Goal: Transaction & Acquisition: Purchase product/service

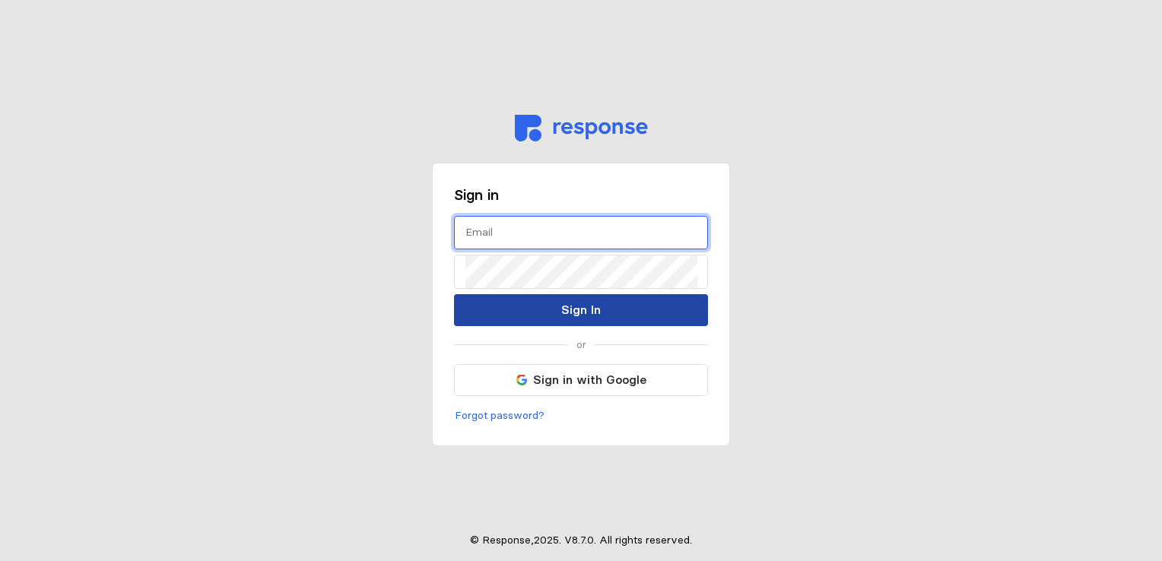
type input "[EMAIL_ADDRESS][DOMAIN_NAME]"
click at [593, 314] on p "Sign In" at bounding box center [581, 310] width 40 height 19
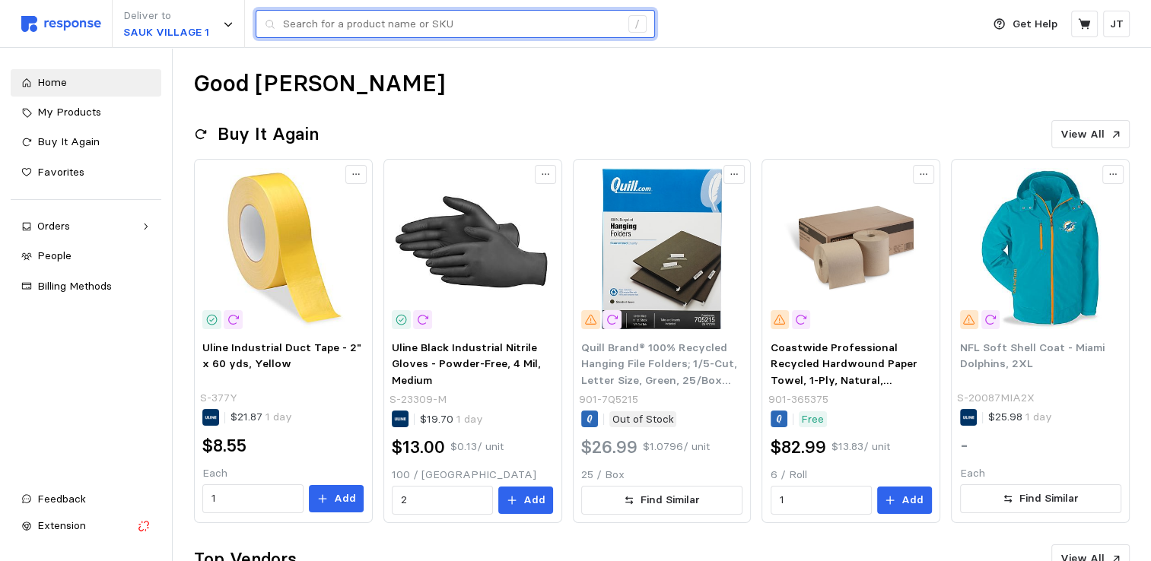
click at [311, 30] on input "text" at bounding box center [451, 24] width 337 height 27
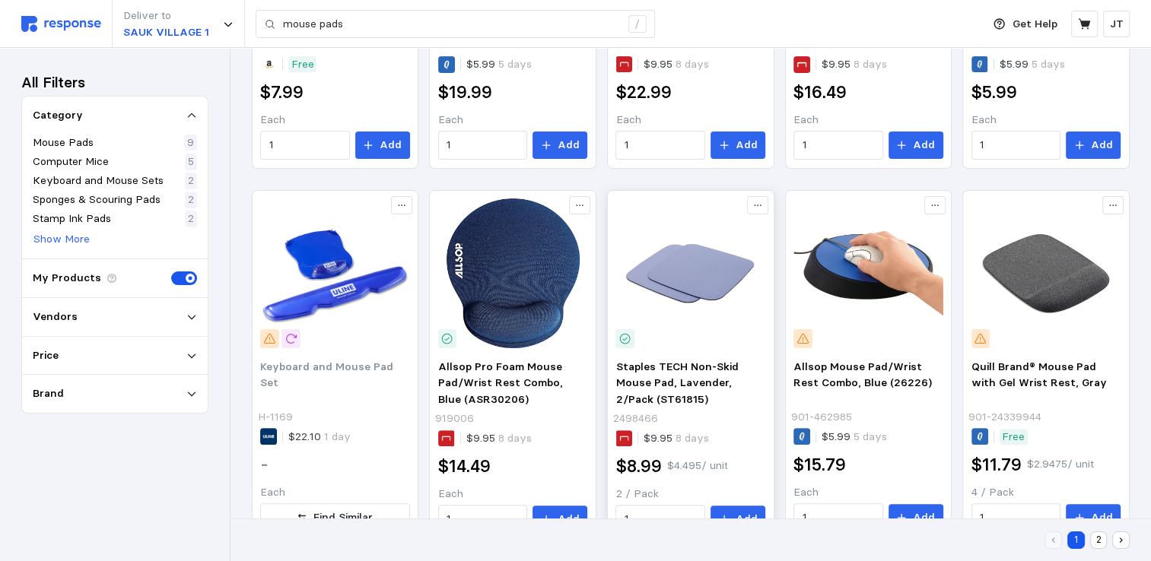
scroll to position [405, 0]
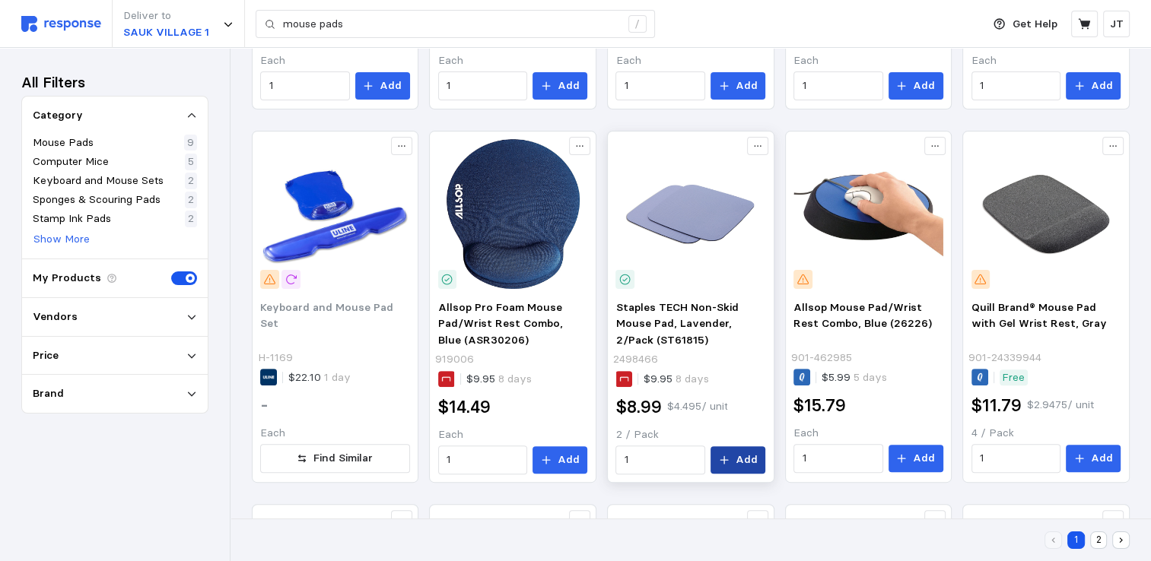
click at [745, 458] on p "Add" at bounding box center [747, 460] width 22 height 17
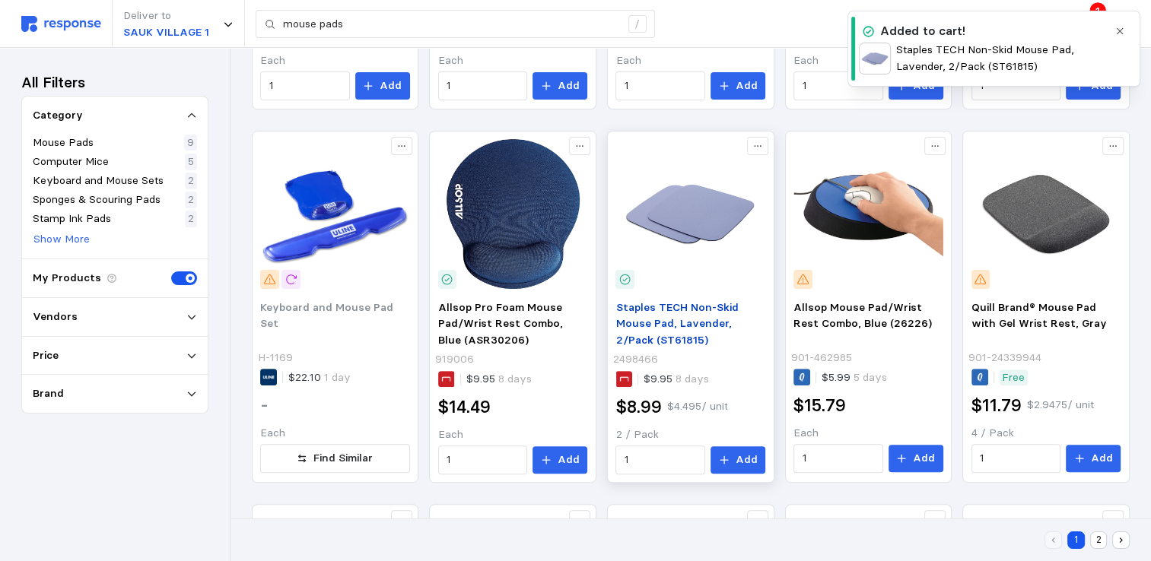
scroll to position [0, 0]
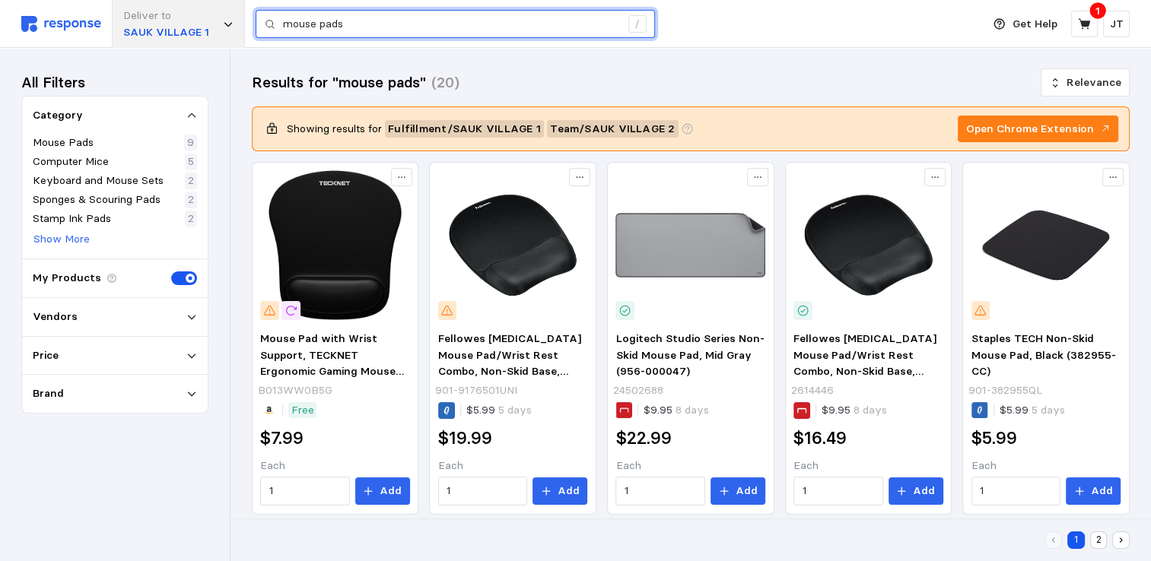
drag, startPoint x: 353, startPoint y: 20, endPoint x: 237, endPoint y: 8, distance: 116.3
click at [237, 8] on div "Deliver to SAUK VILLAGE 1 mouse pads /" at bounding box center [497, 24] width 952 height 48
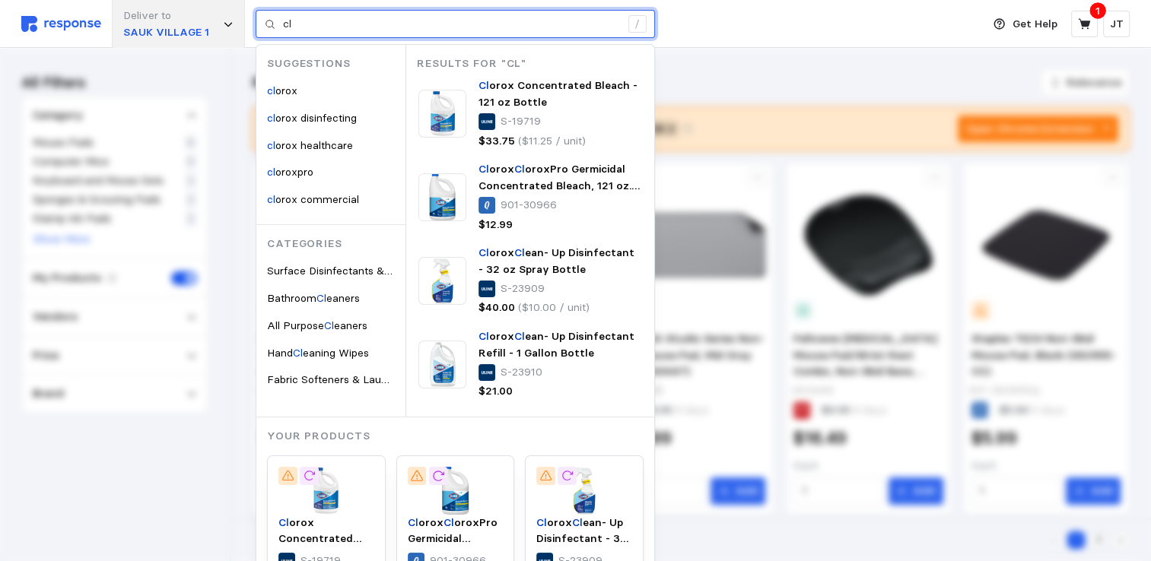
type input "c"
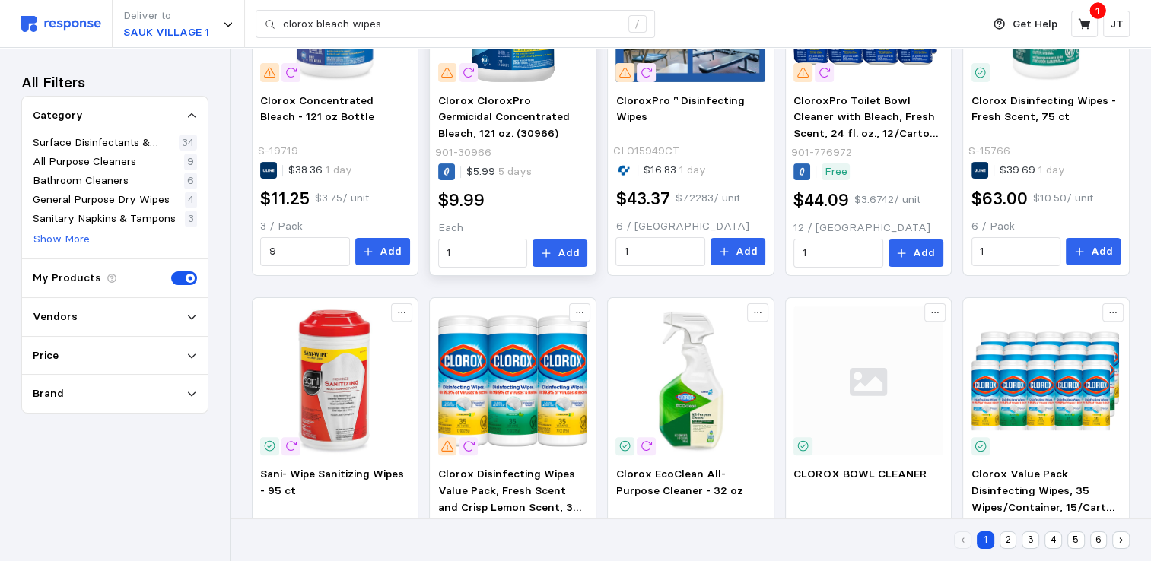
scroll to position [609, 0]
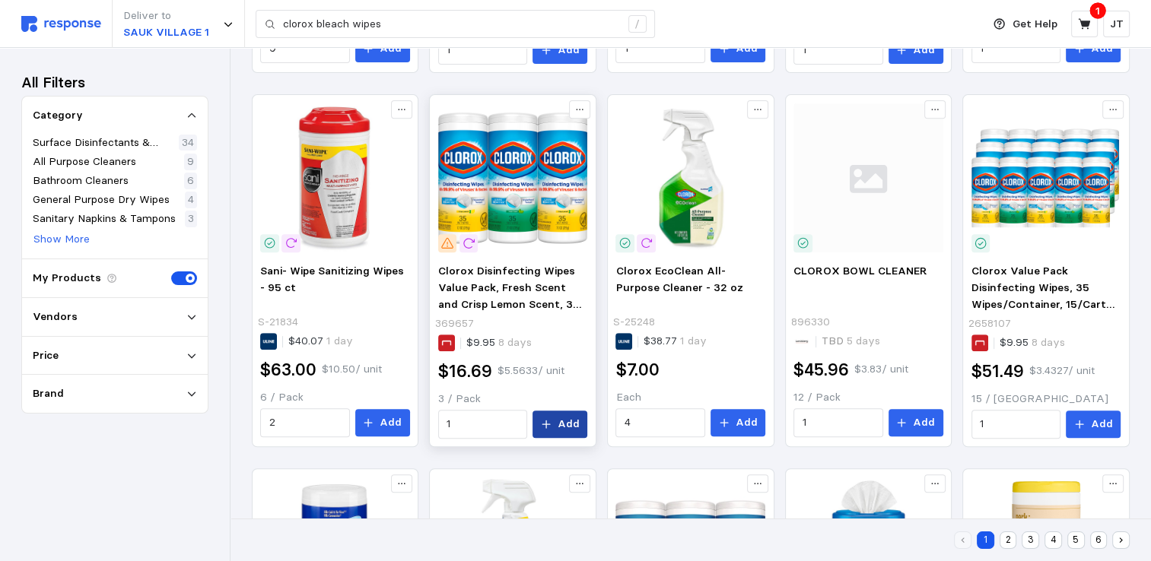
click at [552, 419] on icon at bounding box center [546, 424] width 11 height 11
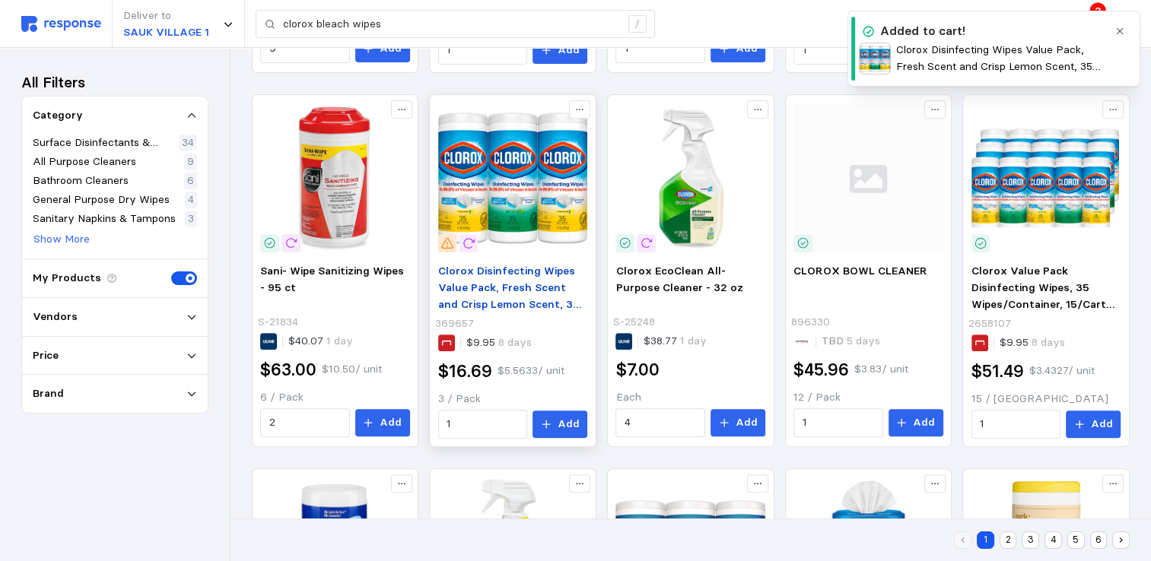
scroll to position [0, 0]
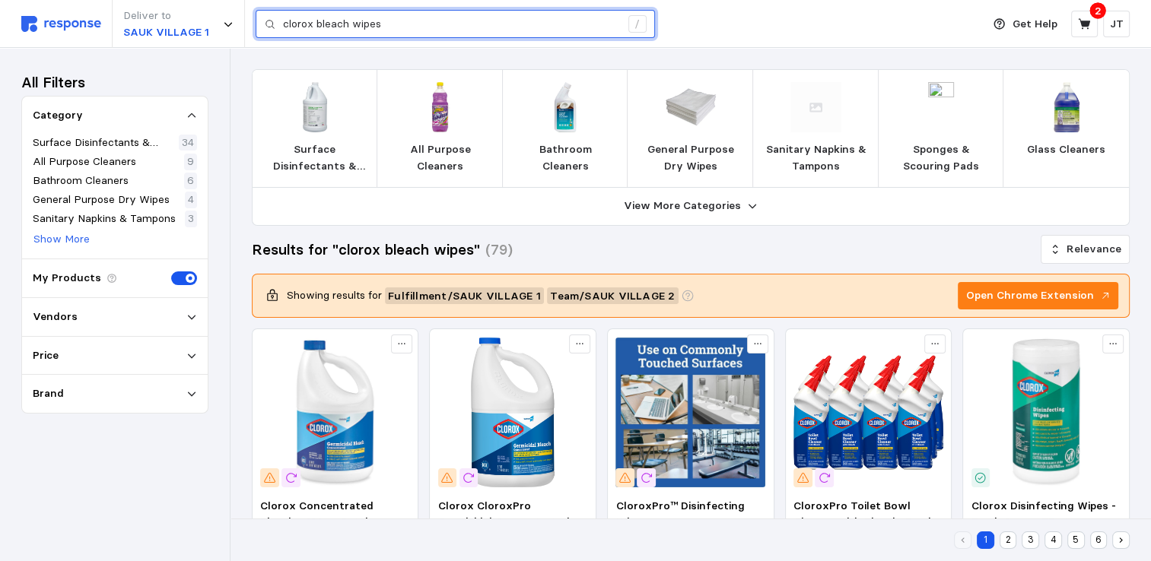
drag, startPoint x: 397, startPoint y: 21, endPoint x: 205, endPoint y: -6, distance: 194.3
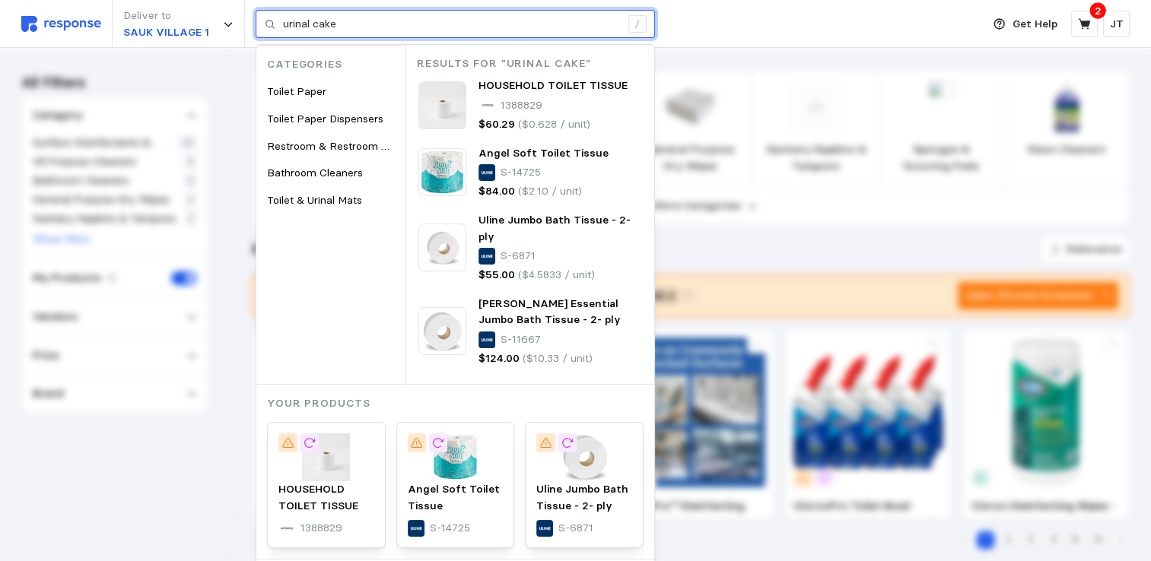
type input "urinal cake"
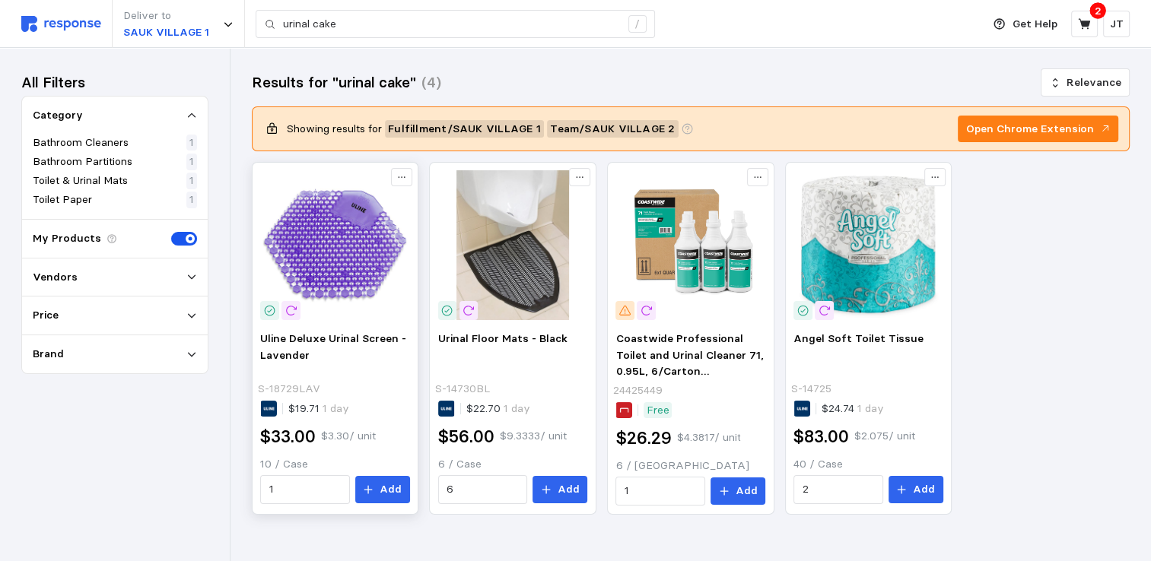
scroll to position [16, 0]
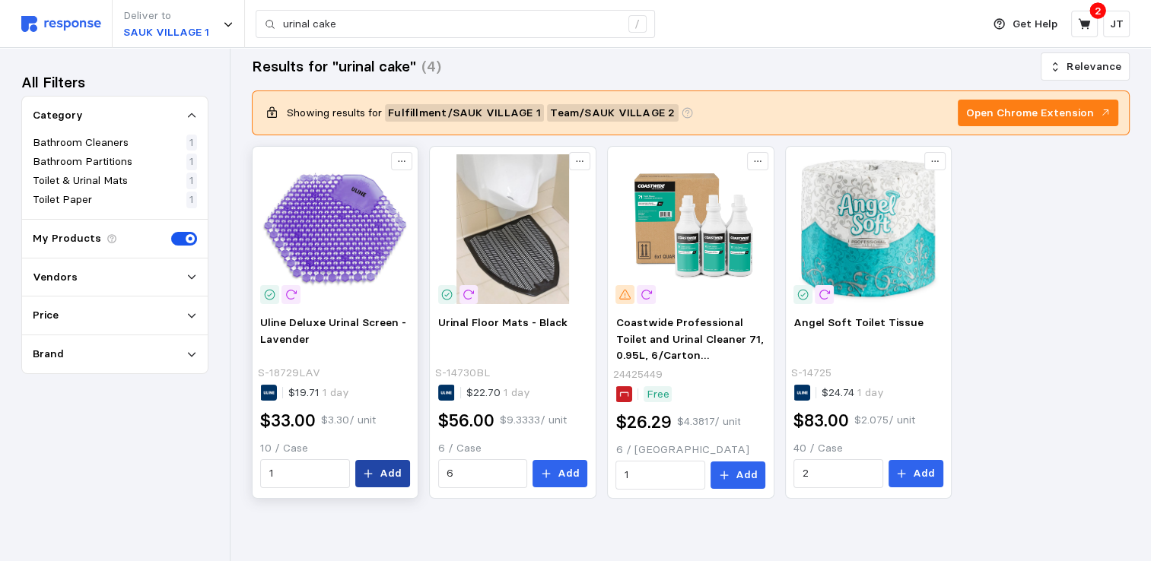
click at [380, 475] on button "Add" at bounding box center [382, 473] width 55 height 27
click at [459, 473] on input "6" at bounding box center [483, 473] width 72 height 27
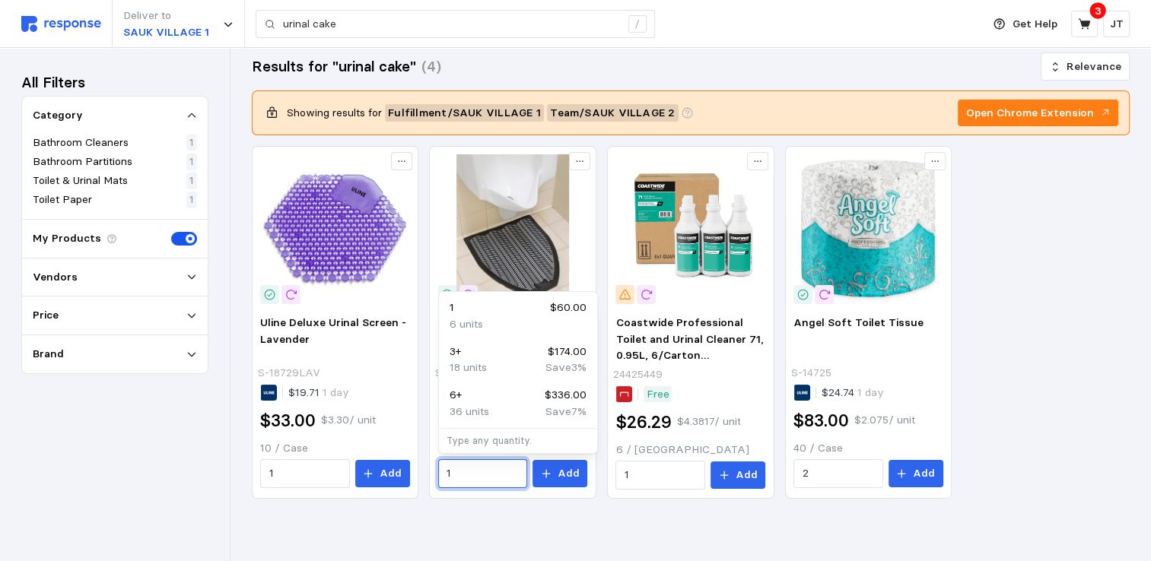
type input "1"
click at [65, 492] on div "All Filters Category Bathroom Cleaners 1 Bathroom Partitions 1 Toilet & Urinal …" at bounding box center [114, 304] width 187 height 471
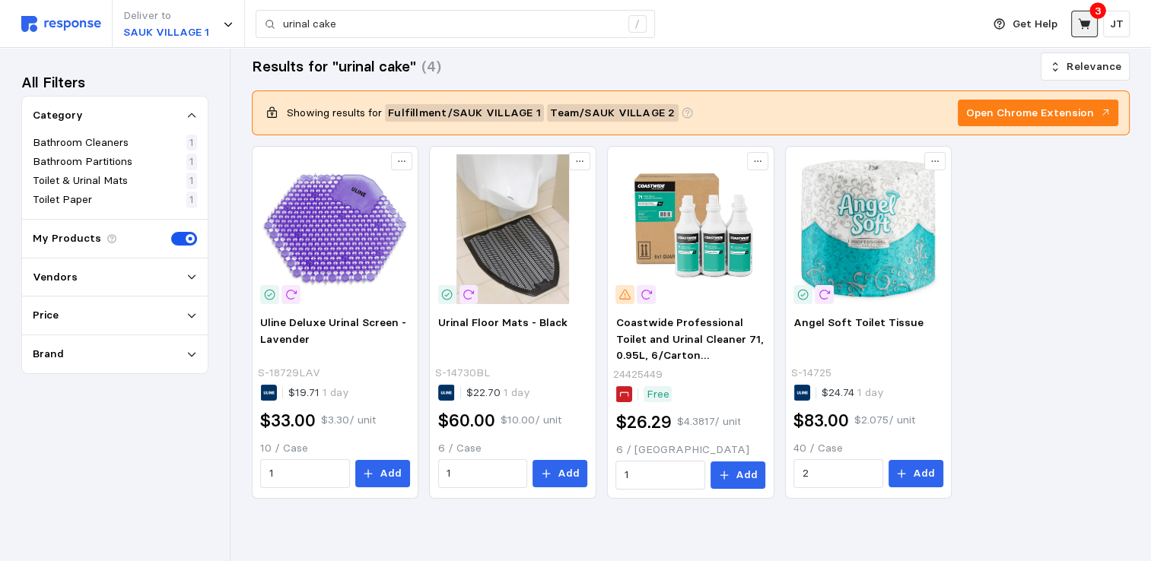
click at [1087, 21] on icon at bounding box center [1084, 23] width 12 height 11
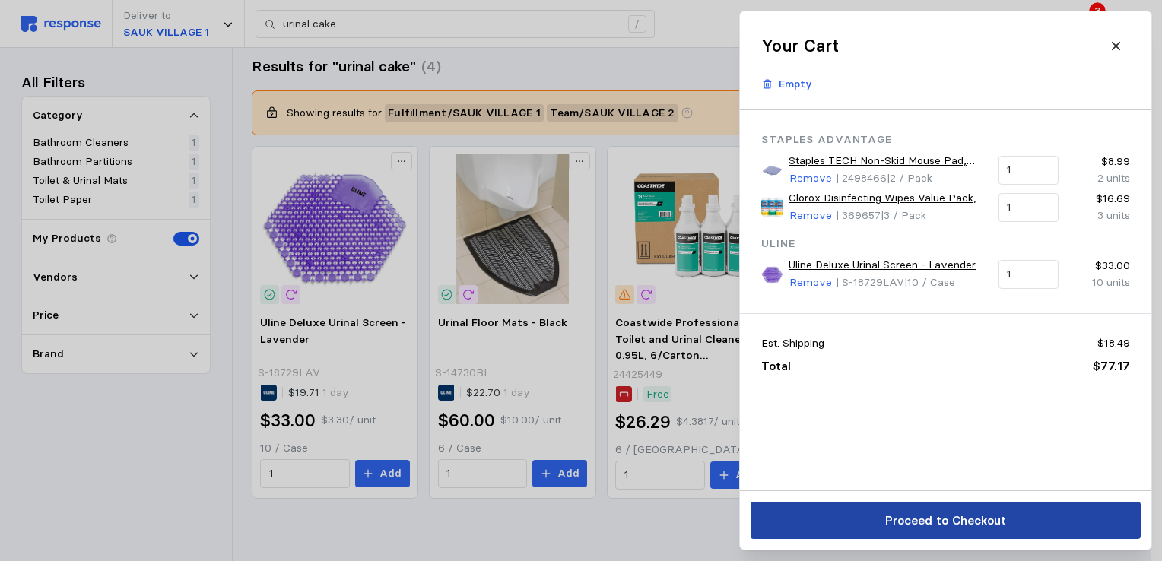
click at [934, 526] on p "Proceed to Checkout" at bounding box center [945, 520] width 121 height 19
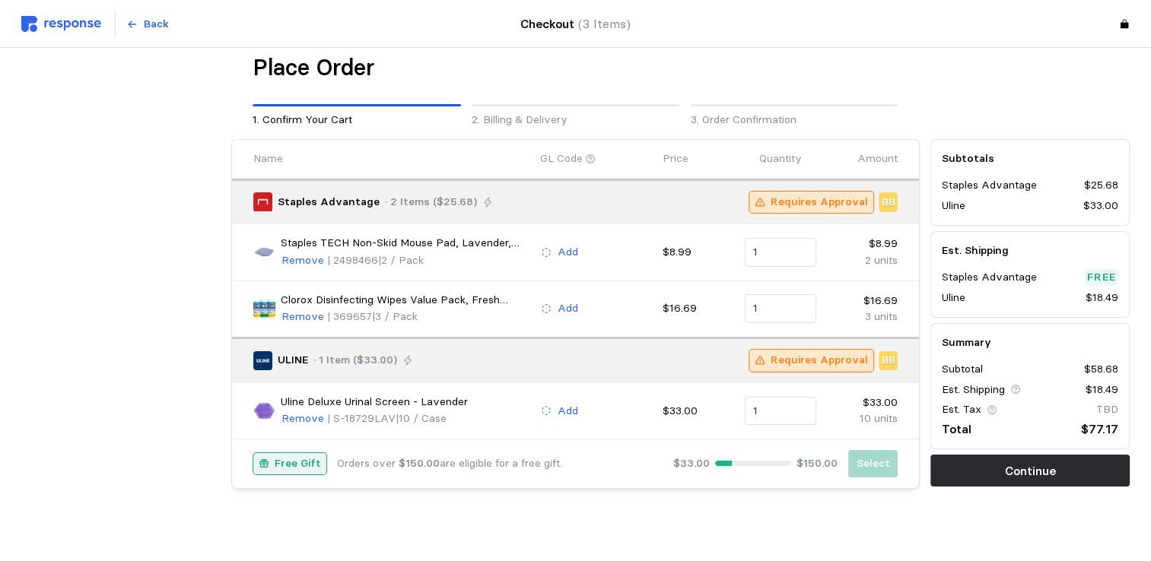
scroll to position [25, 0]
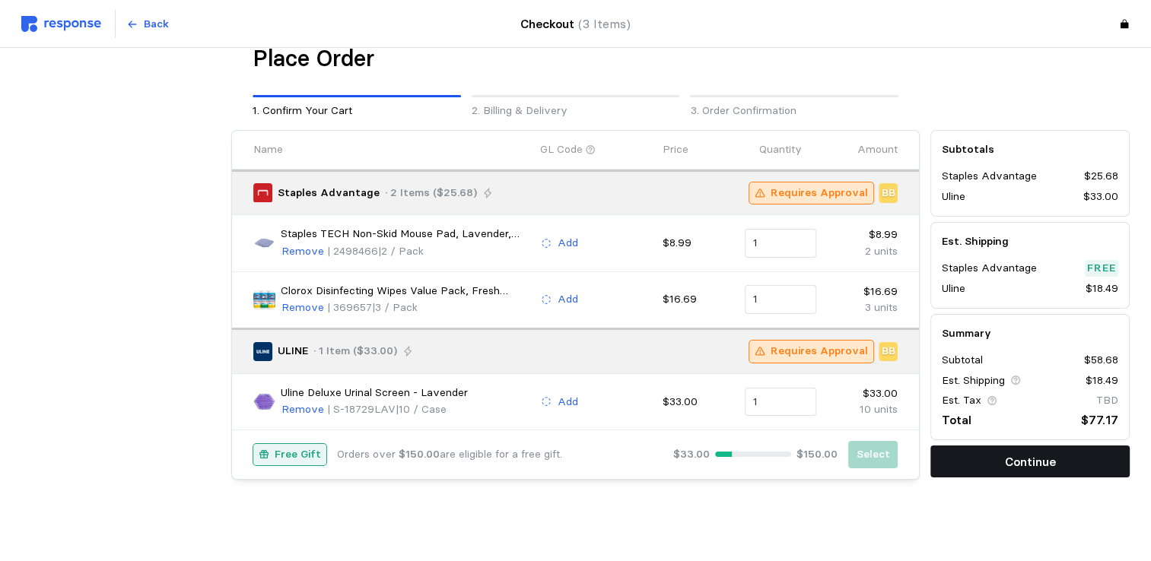
click at [1024, 466] on p "Continue" at bounding box center [1030, 462] width 51 height 19
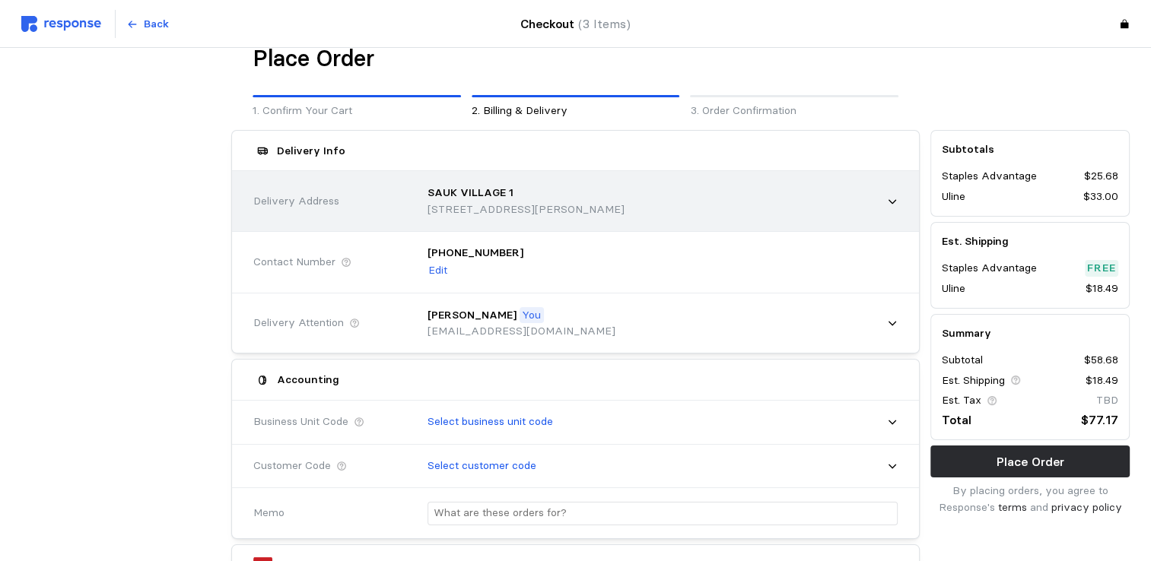
click at [491, 192] on p "SAUK VILLAGE 1" at bounding box center [471, 193] width 86 height 17
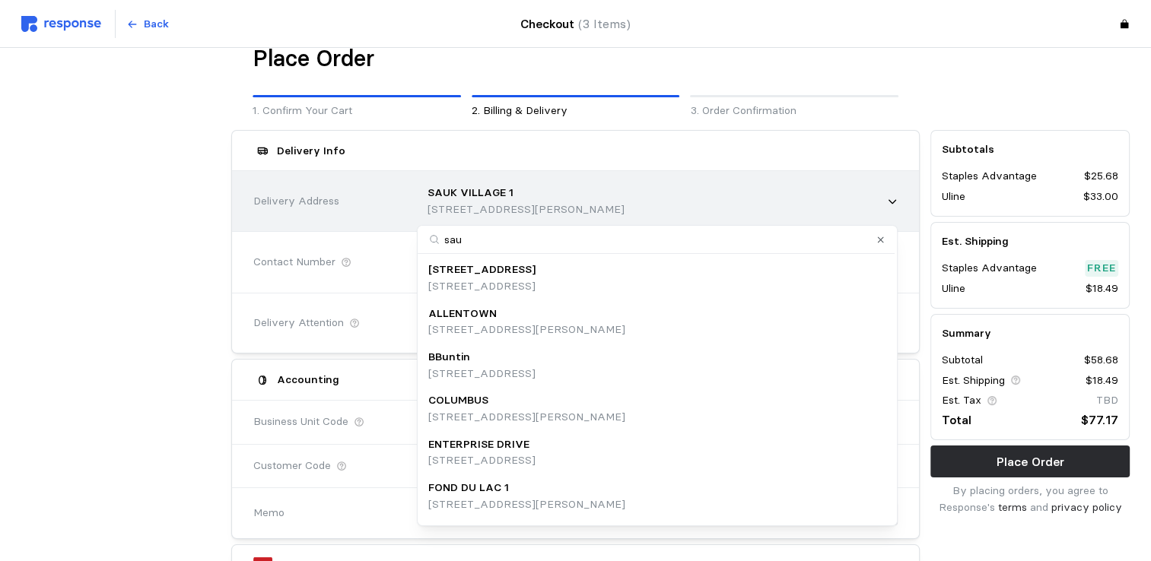
type input "sauk"
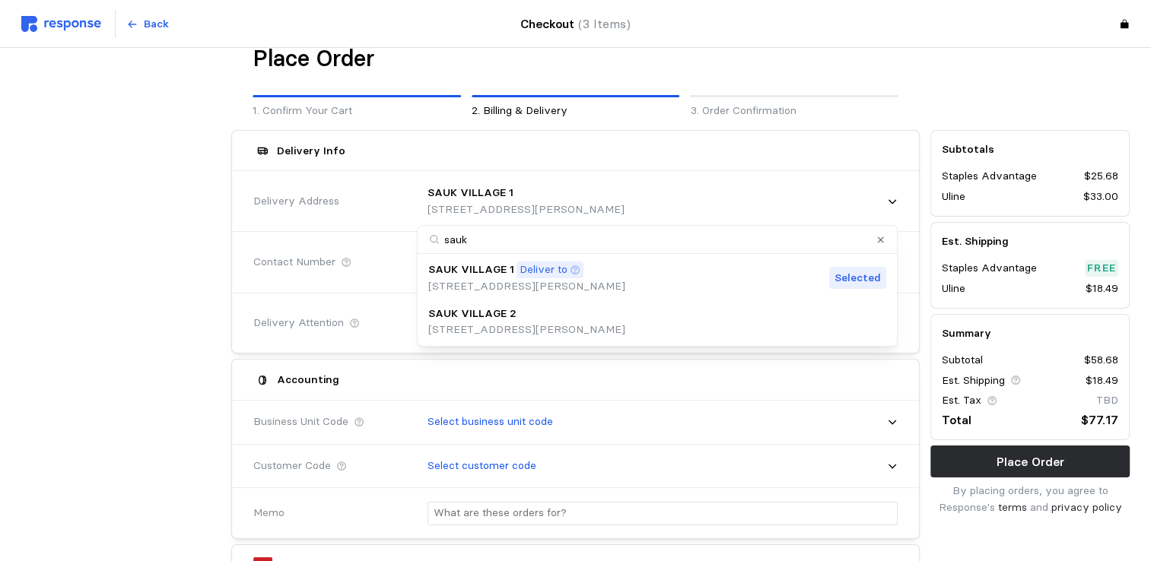
click at [475, 328] on p "[STREET_ADDRESS][PERSON_NAME]" at bounding box center [526, 330] width 197 height 17
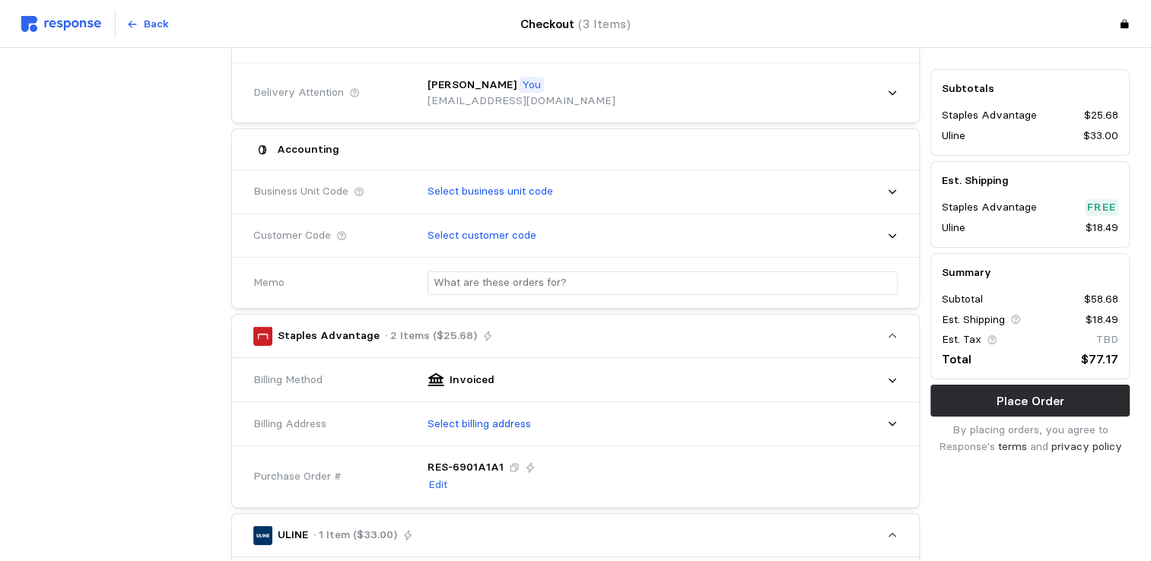
scroll to position [431, 0]
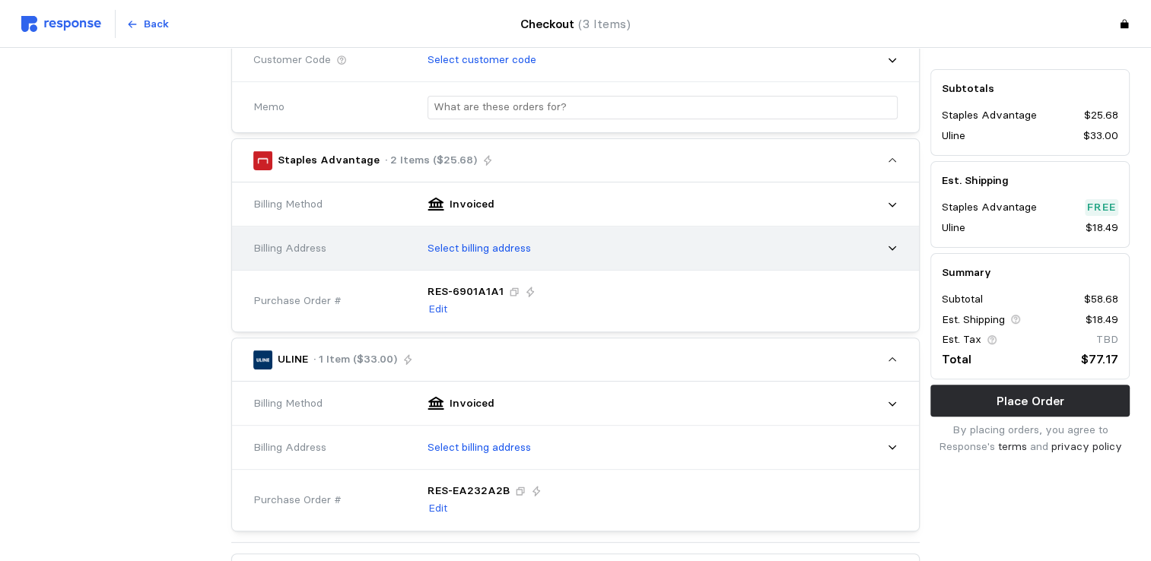
click at [457, 242] on p "Select billing address" at bounding box center [479, 248] width 103 height 17
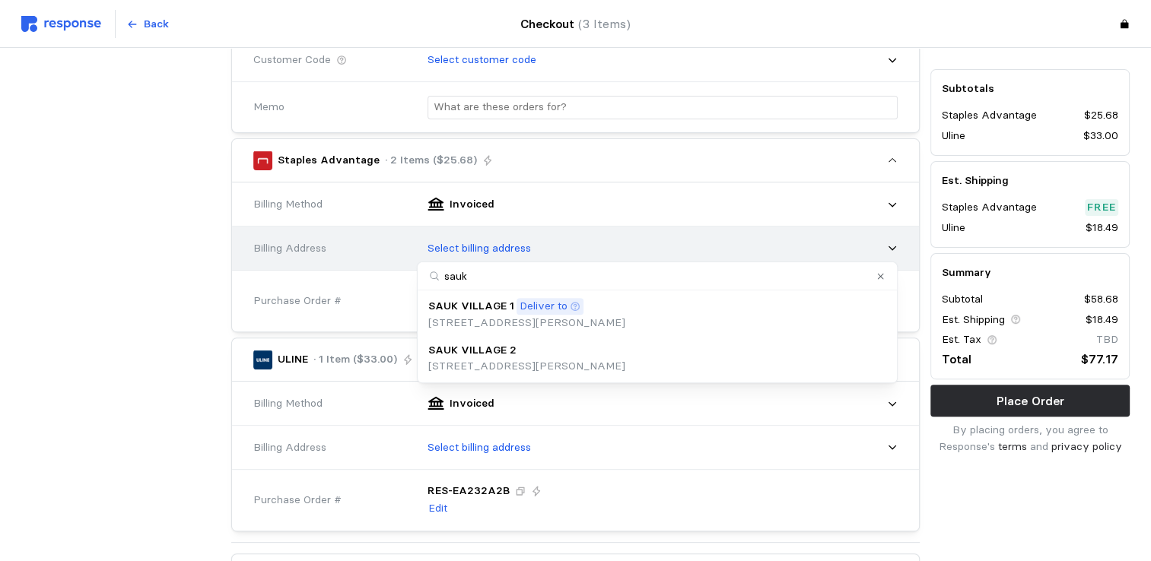
type input "sauk2"
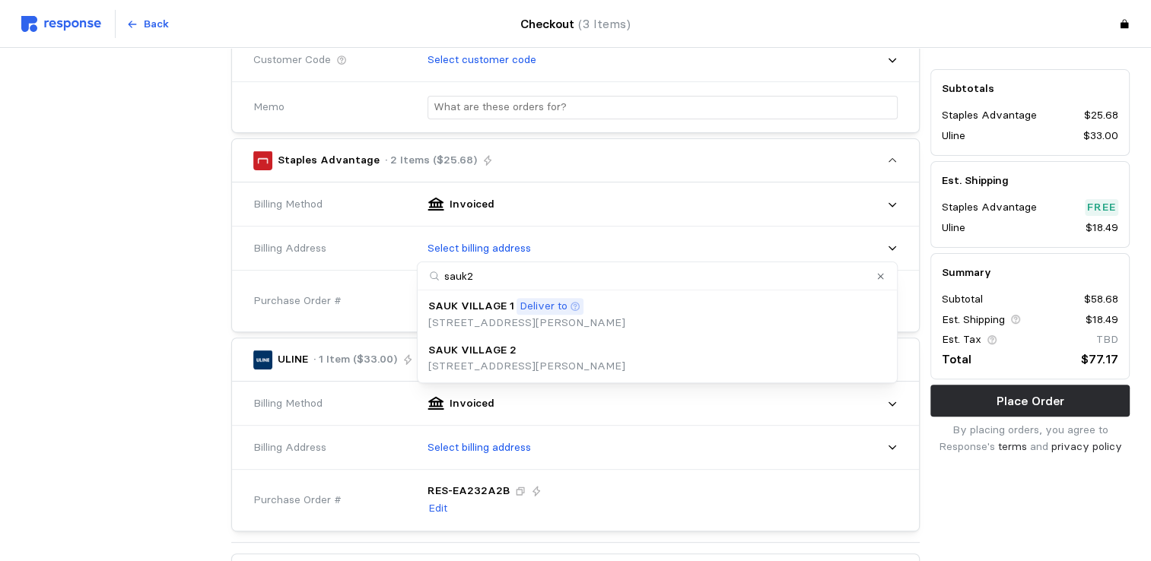
click at [495, 367] on p "[STREET_ADDRESS][PERSON_NAME]" at bounding box center [526, 366] width 197 height 17
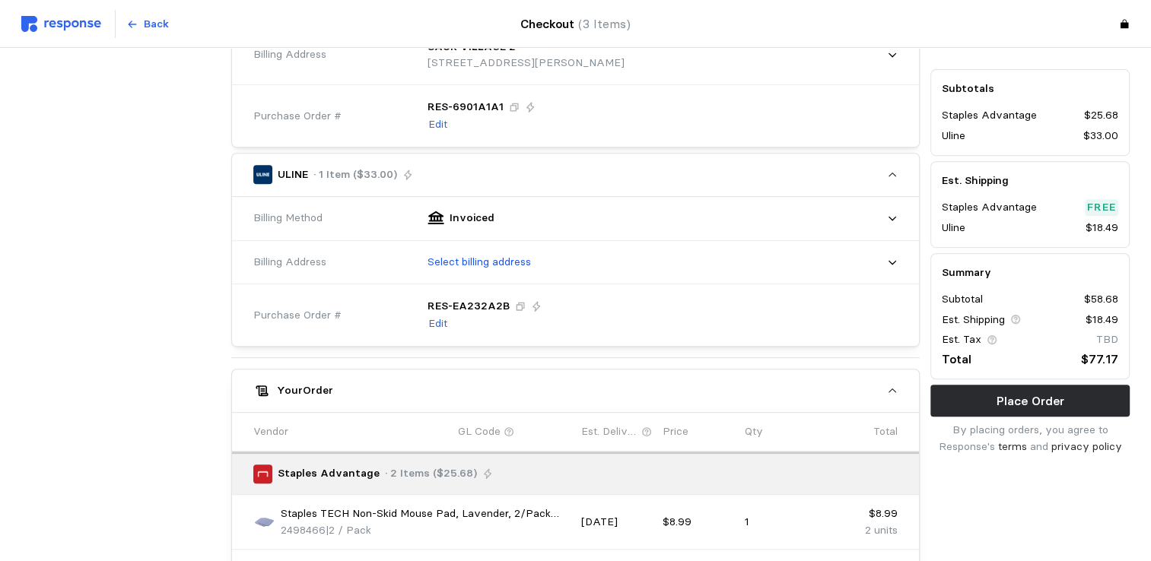
scroll to position [634, 0]
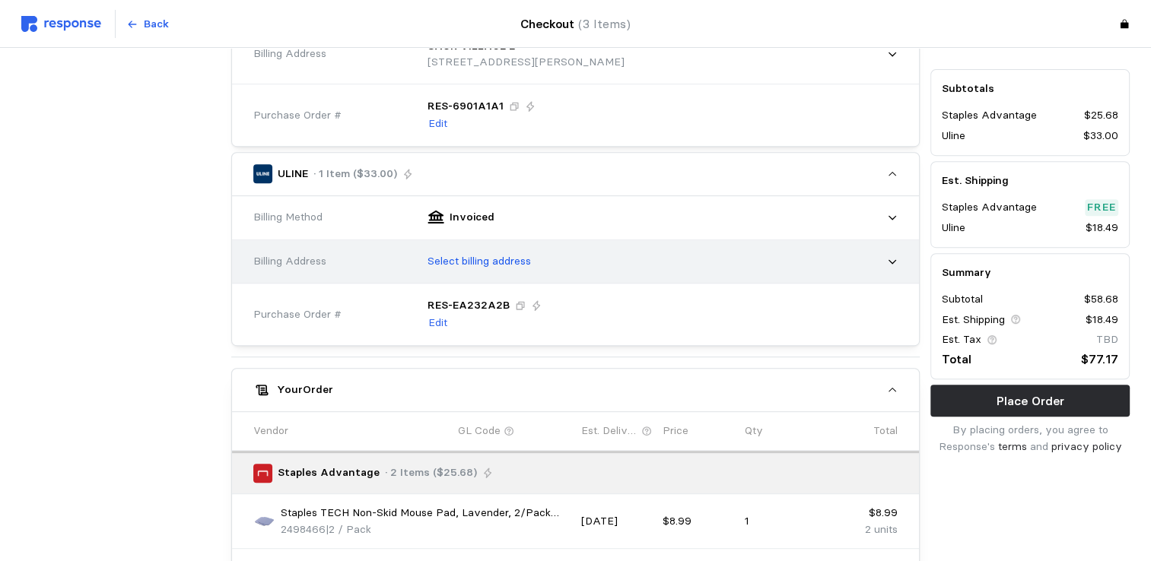
click at [490, 262] on p "Select billing address" at bounding box center [479, 261] width 103 height 17
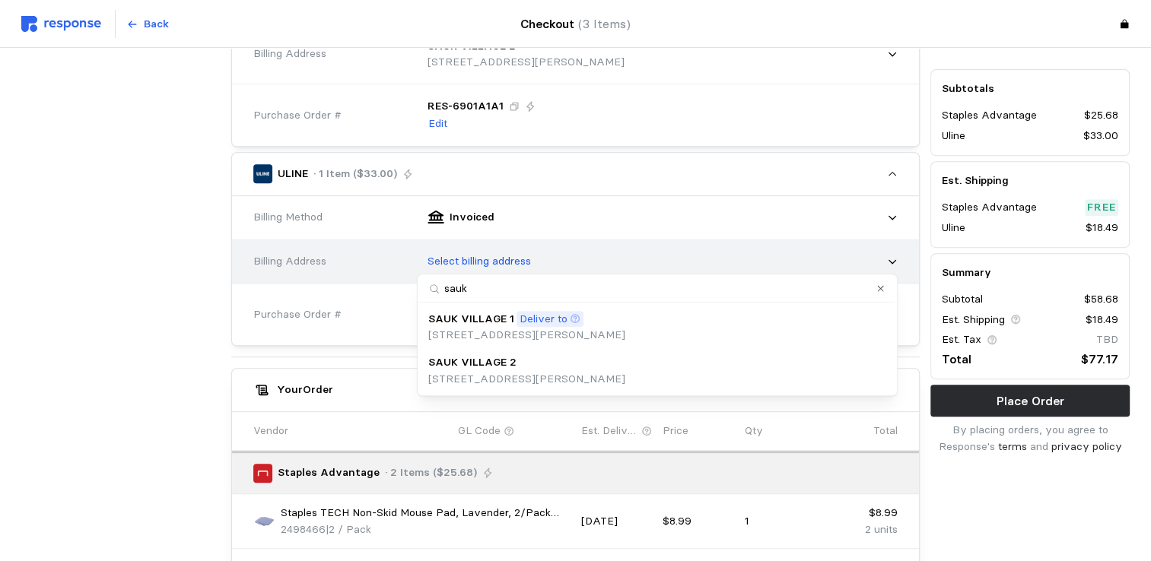
type input "sauk2"
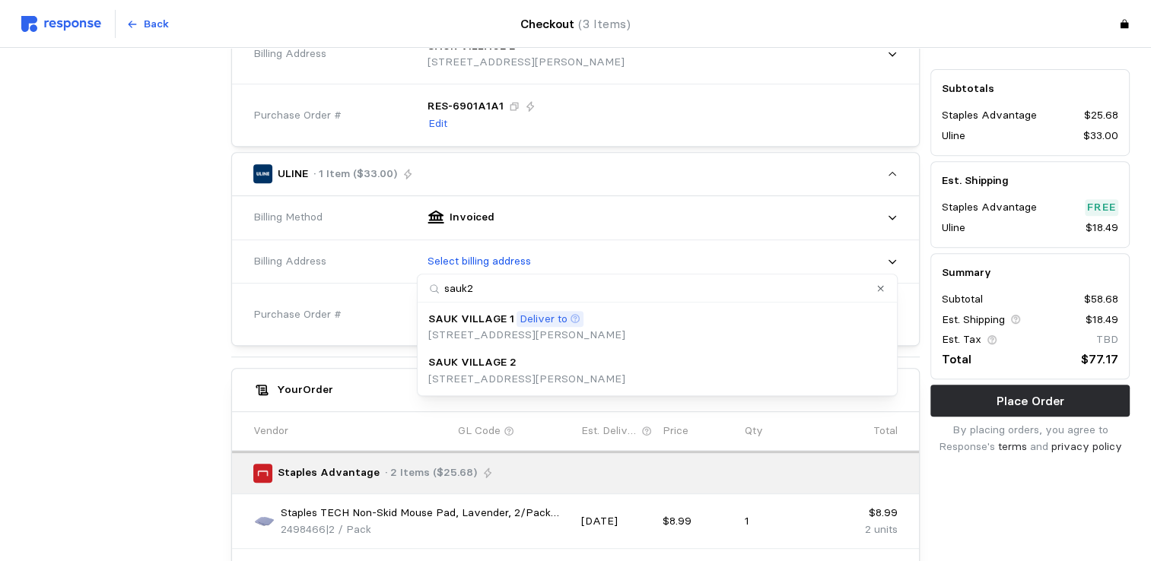
click at [501, 371] on p "[STREET_ADDRESS][PERSON_NAME]" at bounding box center [526, 379] width 197 height 17
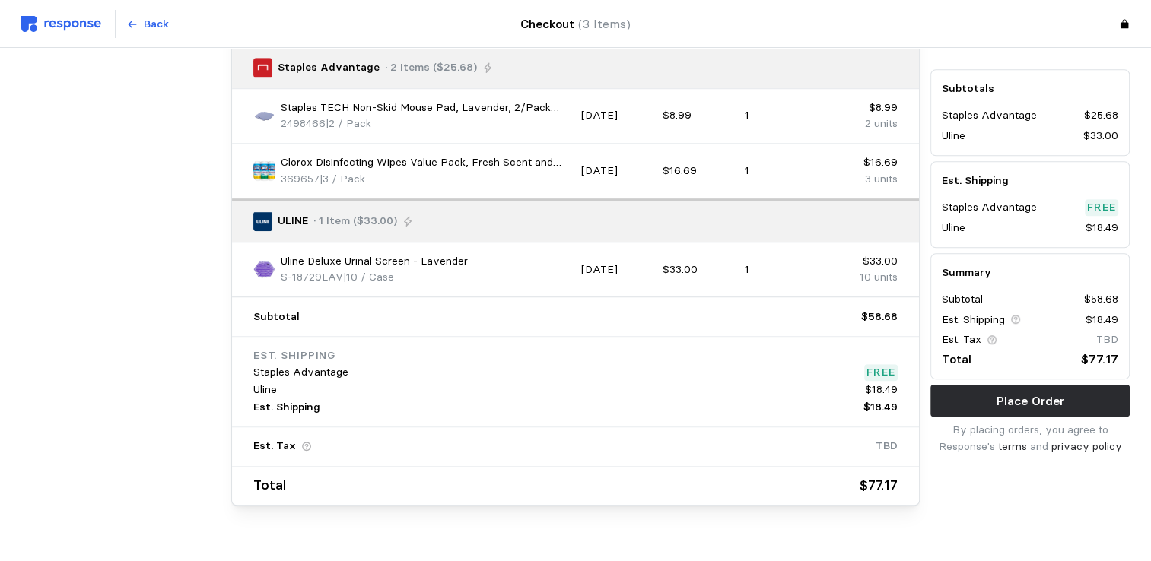
scroll to position [1078, 0]
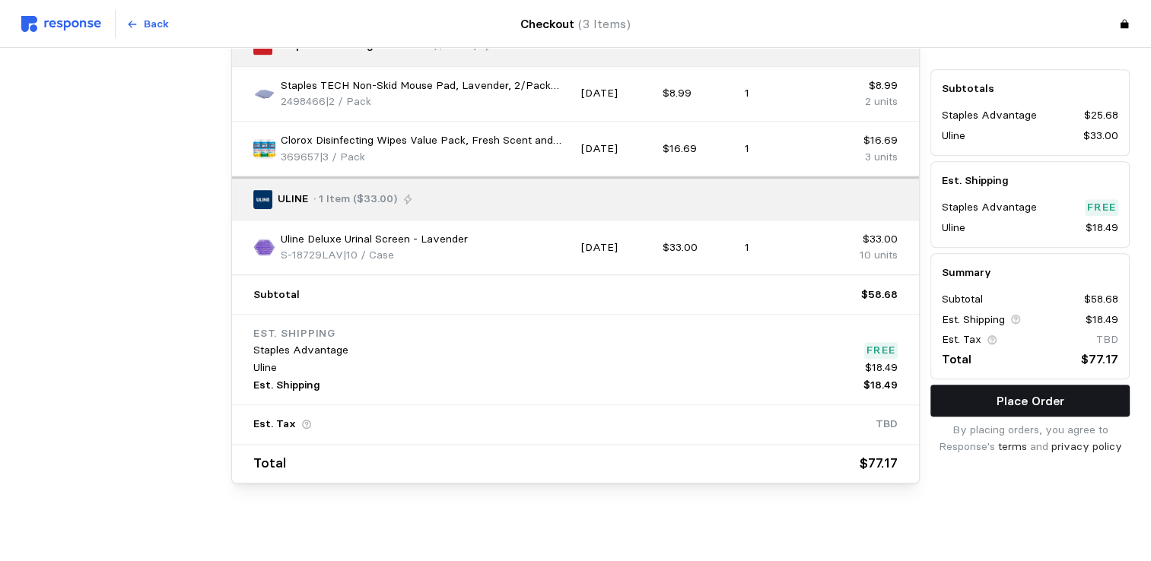
click at [1041, 409] on p "Place Order" at bounding box center [1031, 401] width 68 height 19
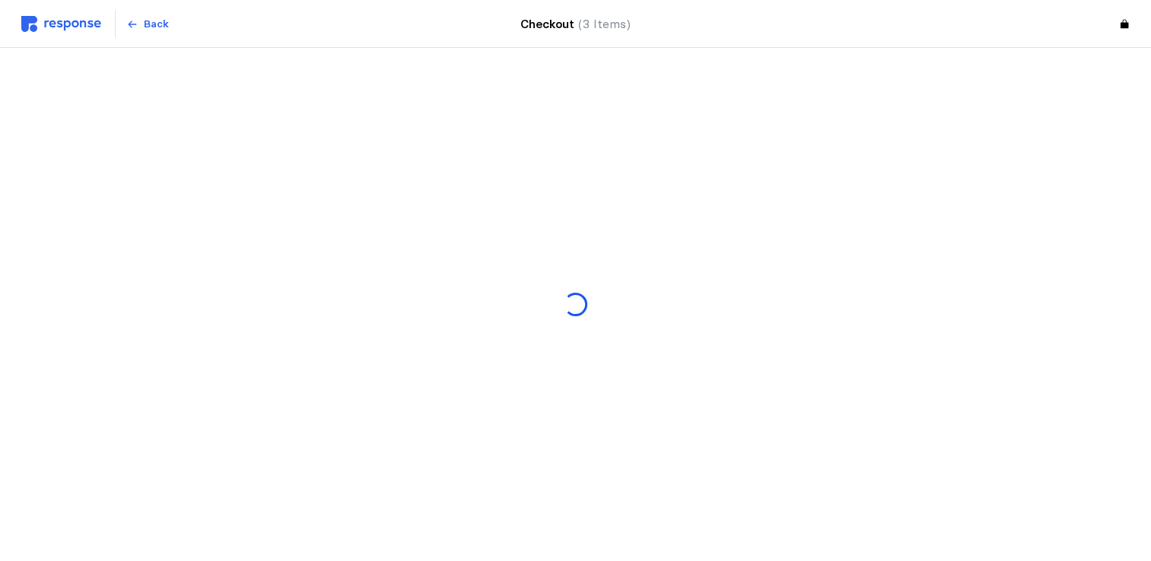
scroll to position [0, 0]
